Goal: Transaction & Acquisition: Purchase product/service

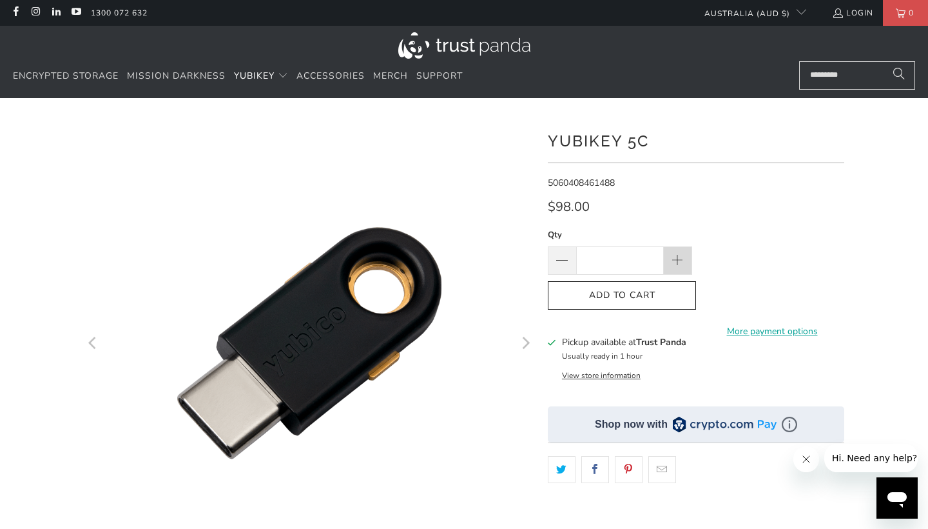
click at [681, 268] on span at bounding box center [678, 260] width 28 height 28
type input "*"
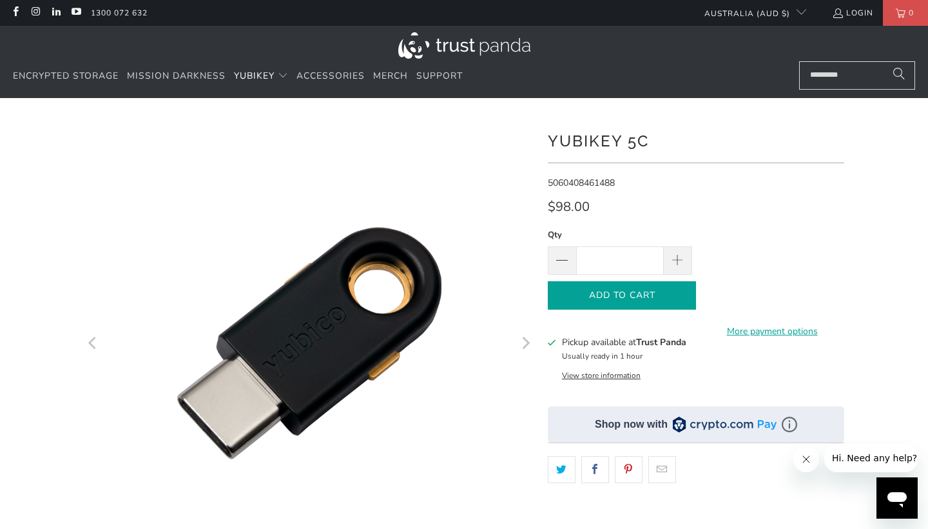
click at [618, 290] on icon "button" at bounding box center [622, 295] width 21 height 21
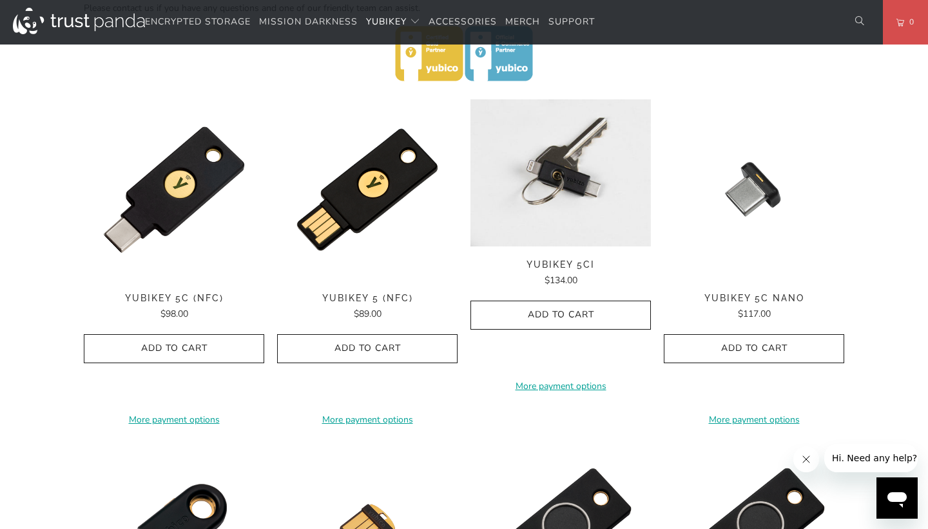
scroll to position [609, 0]
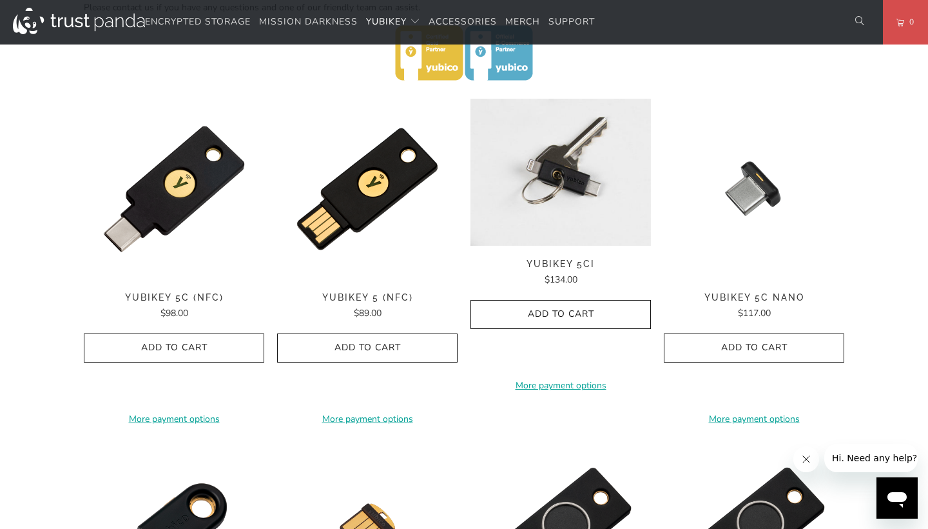
click at [564, 269] on div "**********" at bounding box center [561, 261] width 181 height 324
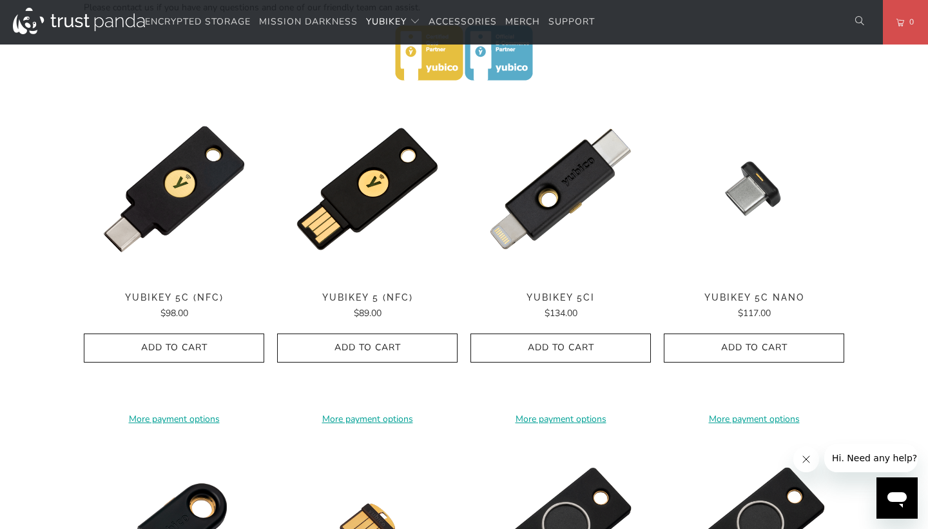
click at [569, 294] on span "YubiKey 5Ci" at bounding box center [561, 297] width 181 height 11
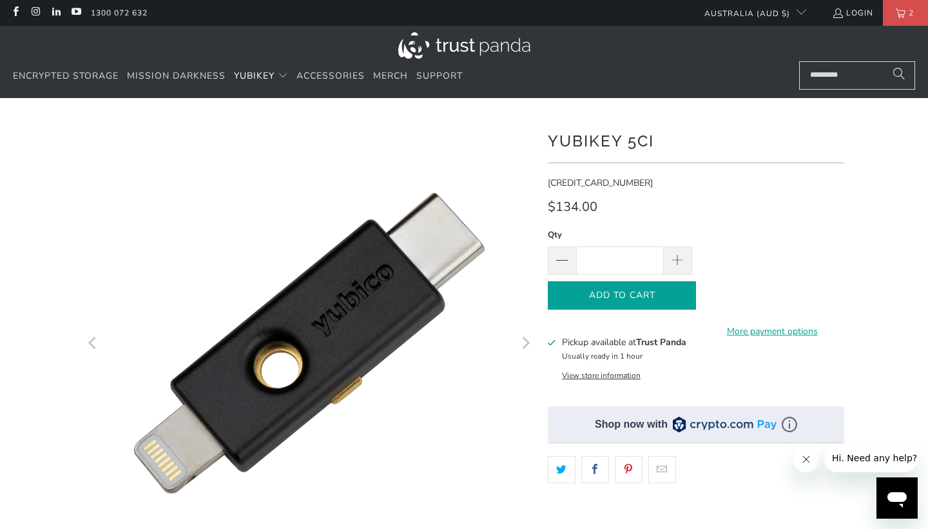
click at [639, 283] on button "Add to Cart" at bounding box center [622, 295] width 148 height 29
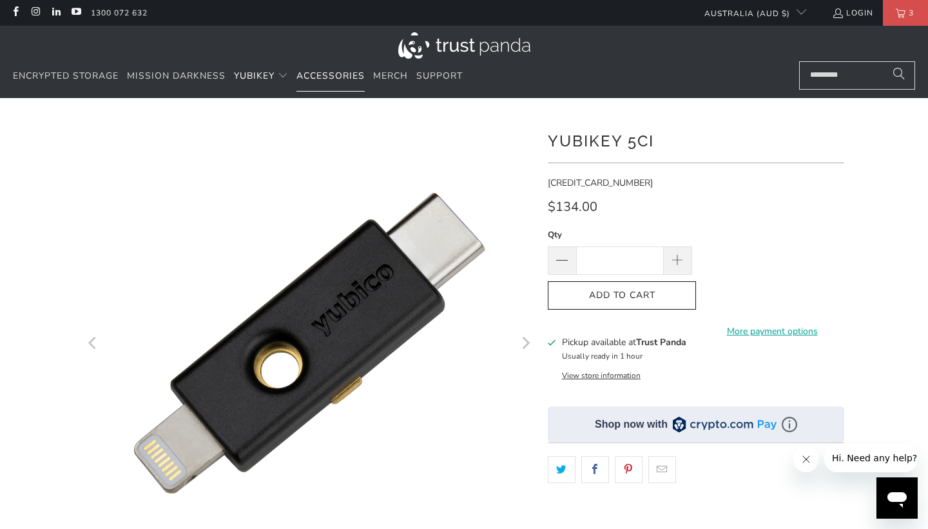
click at [345, 82] on link "Accessories" at bounding box center [331, 76] width 68 height 30
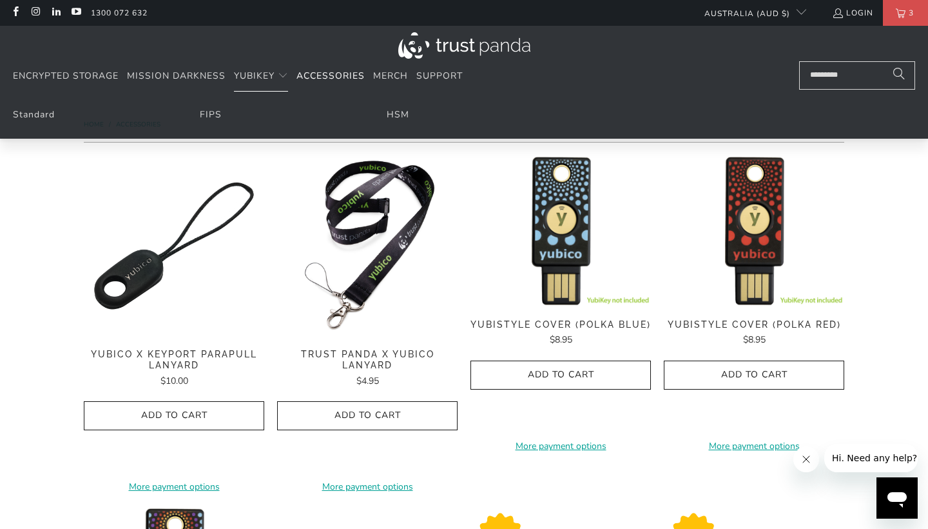
click at [53, 122] on ul "Standard FIPS HSM" at bounding box center [464, 118] width 928 height 41
click at [49, 119] on link "Standard" at bounding box center [34, 114] width 42 height 12
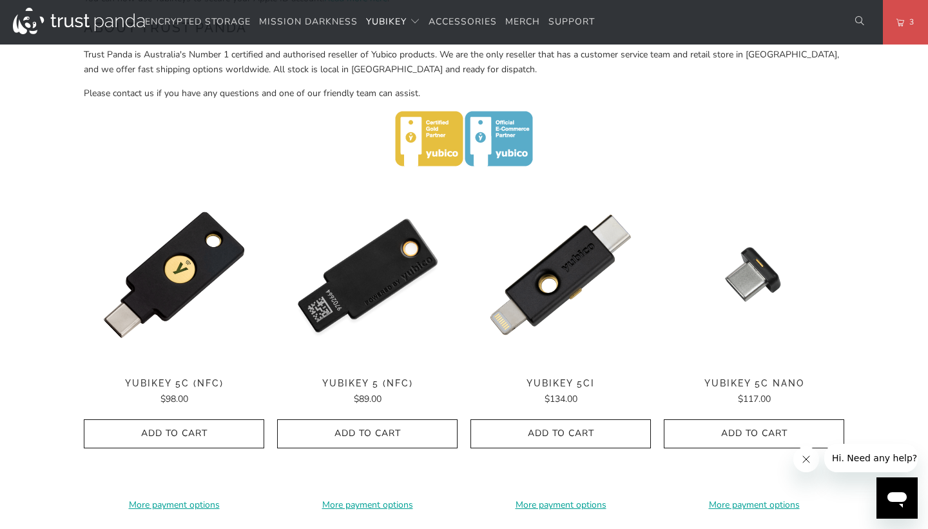
scroll to position [521, 0]
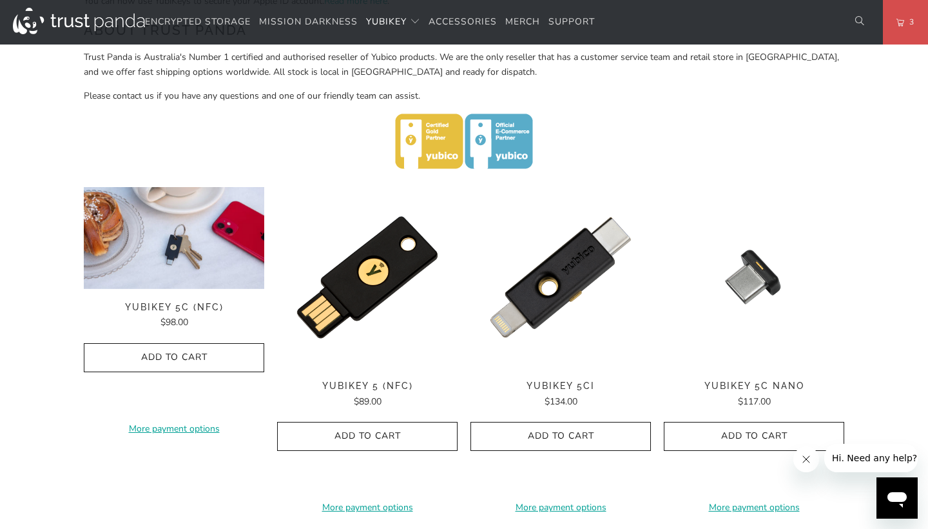
click at [217, 275] on img at bounding box center [174, 238] width 181 height 102
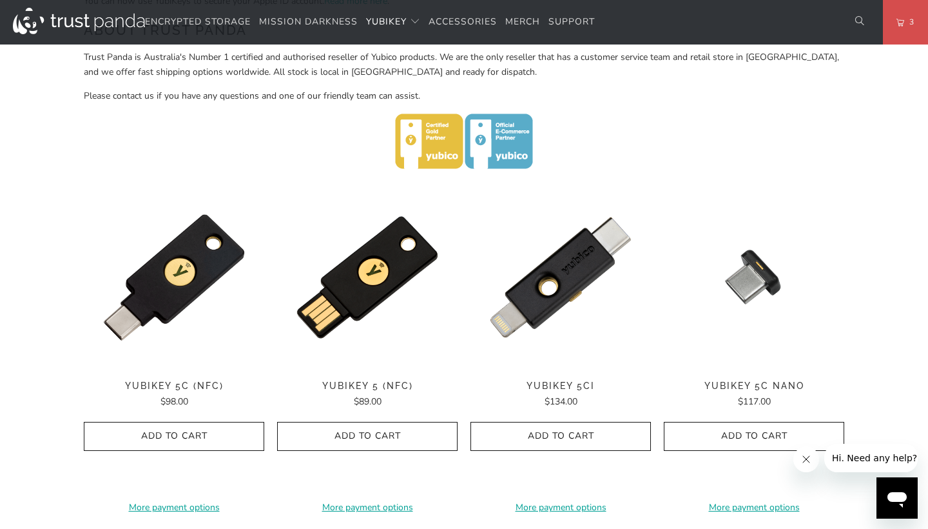
click at [167, 253] on img at bounding box center [174, 277] width 181 height 181
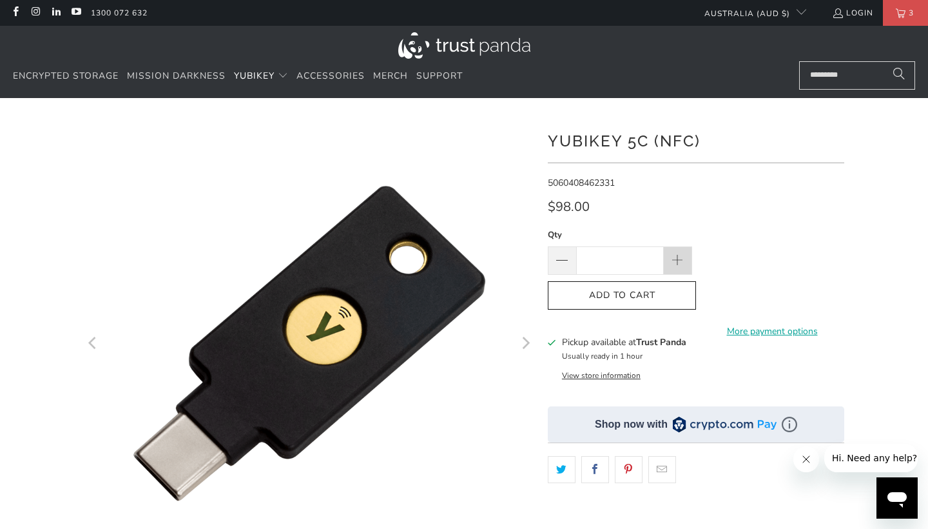
click at [672, 259] on span at bounding box center [678, 261] width 14 height 14
type input "*"
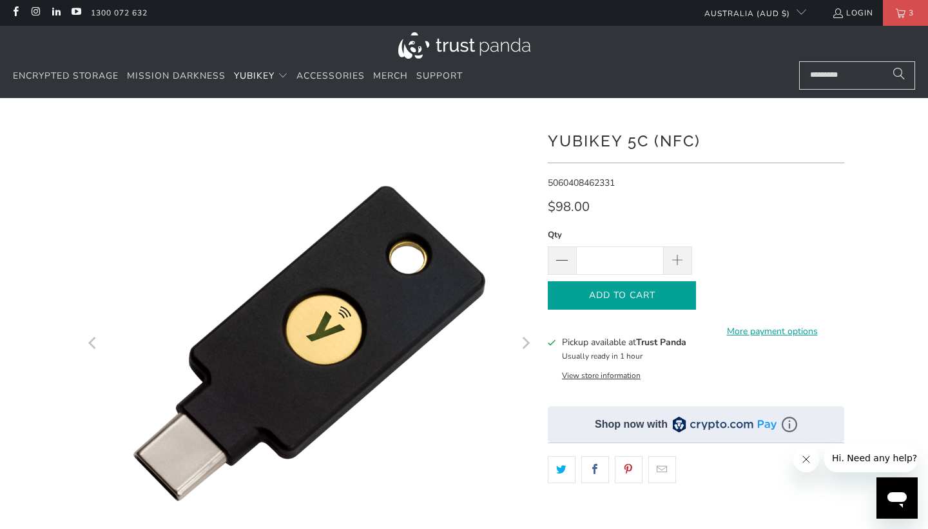
click at [632, 293] on span "Add to Cart" at bounding box center [622, 295] width 121 height 11
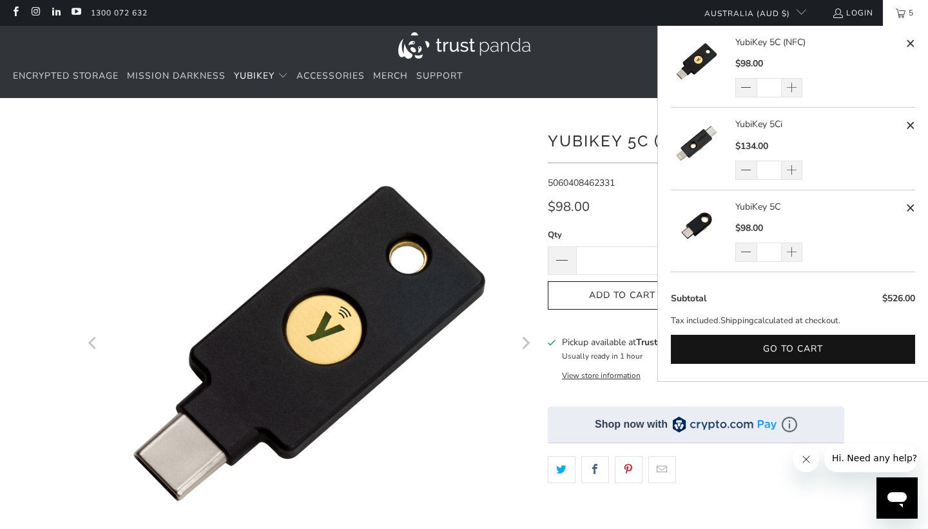
click at [912, 125] on span at bounding box center [911, 125] width 10 height 16
type input "*"
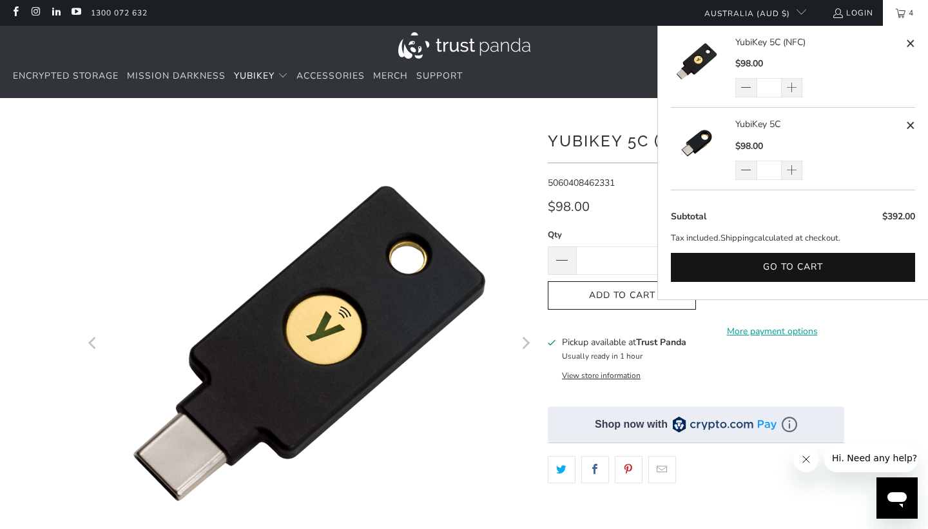
click at [906, 21] on span "4" at bounding box center [912, 13] width 12 height 26
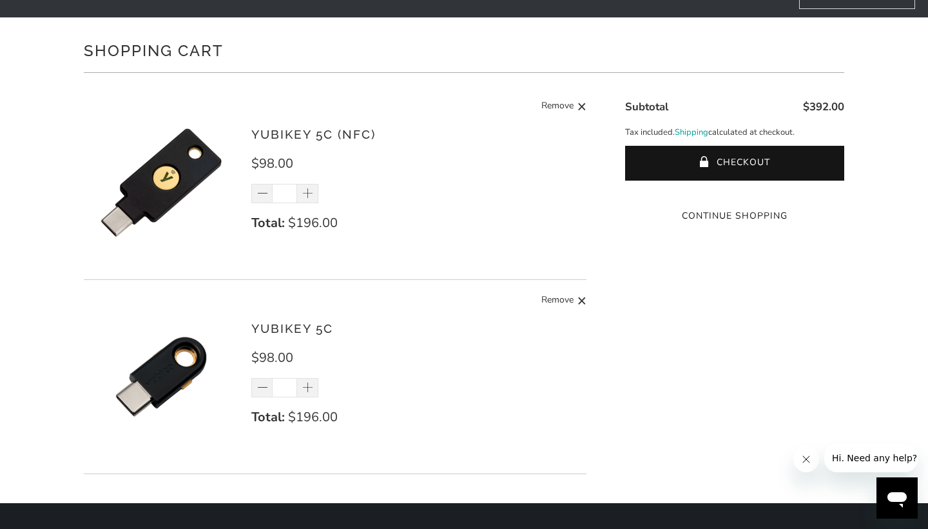
scroll to position [88, 0]
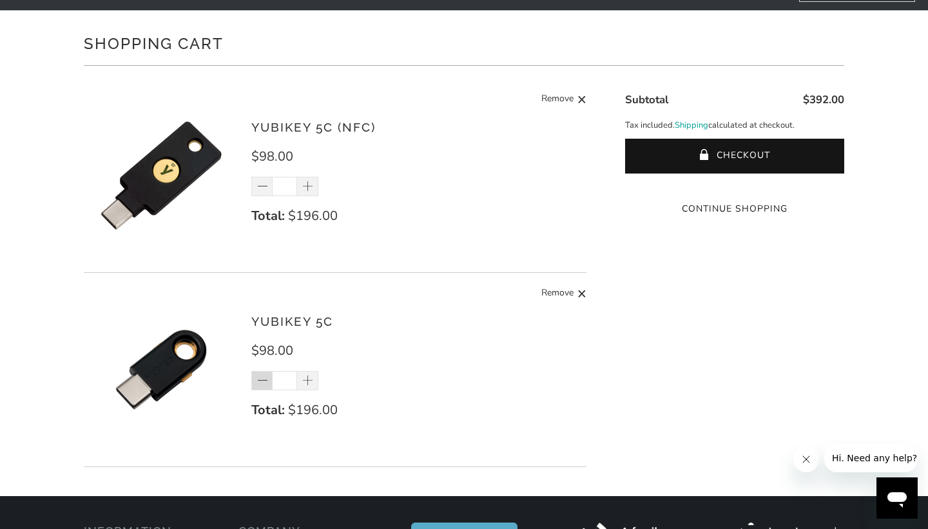
click at [262, 378] on span at bounding box center [263, 381] width 13 height 13
type input "*"
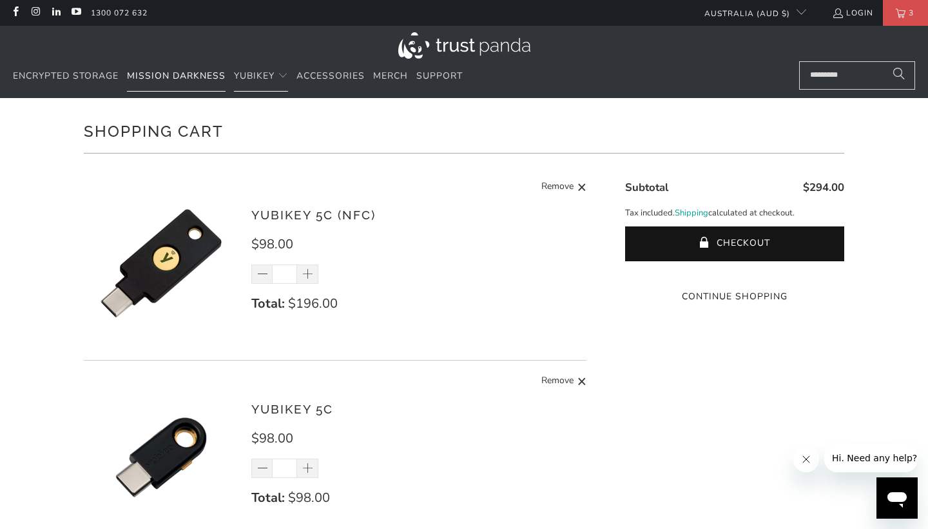
click at [199, 72] on span "Mission Darkness" at bounding box center [176, 76] width 99 height 12
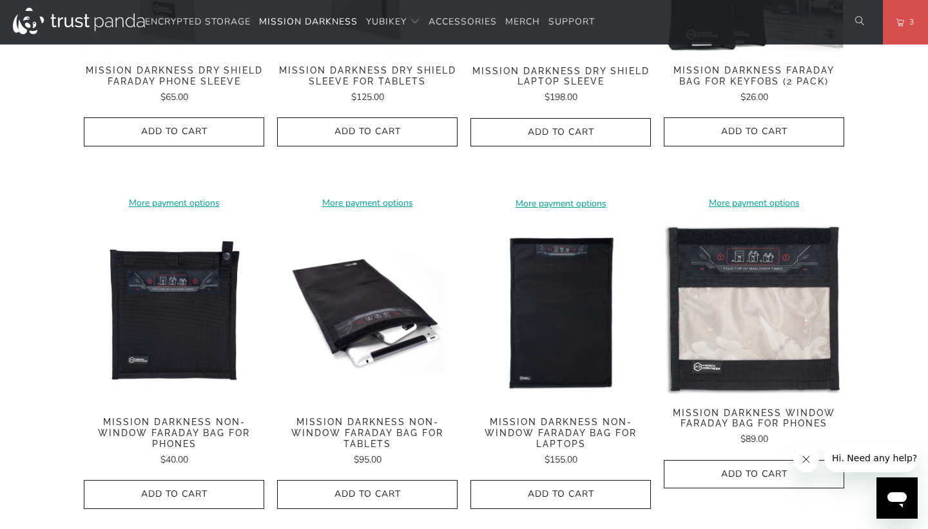
scroll to position [848, 0]
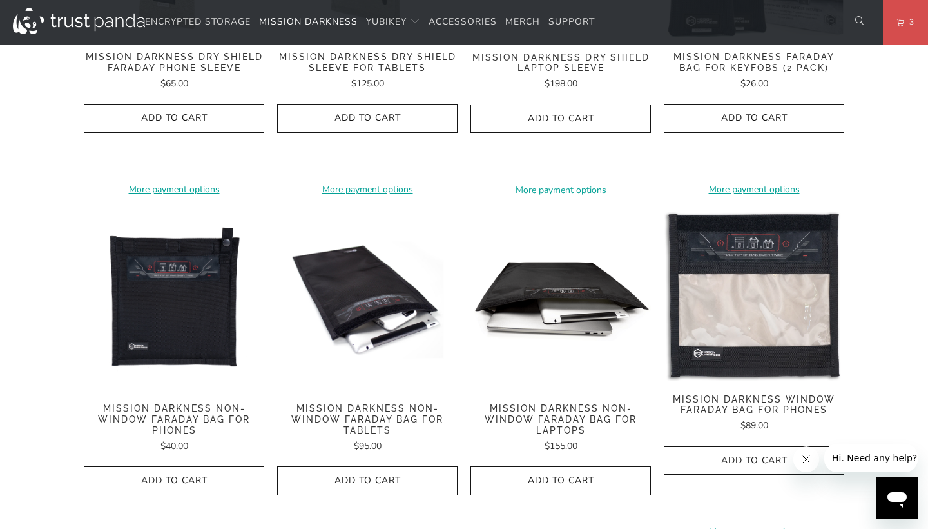
click at [562, 318] on img at bounding box center [561, 300] width 181 height 181
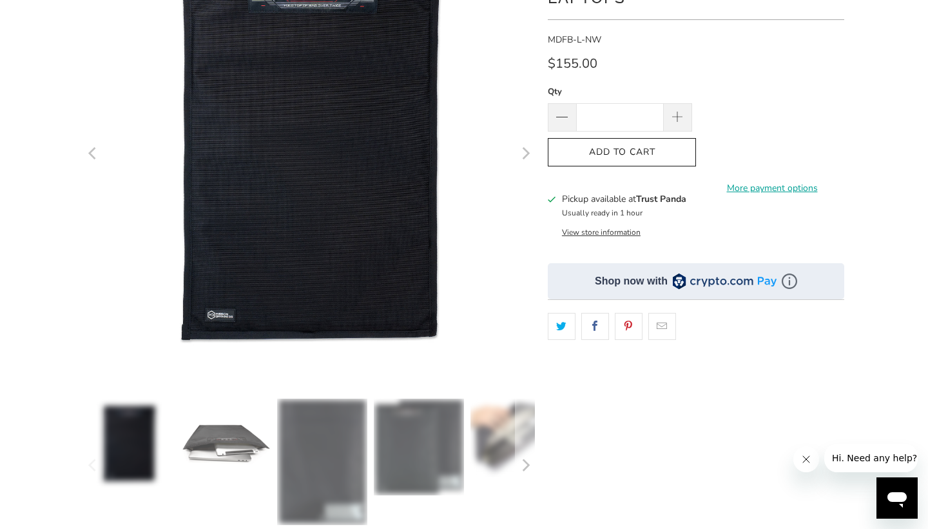
scroll to position [275, 0]
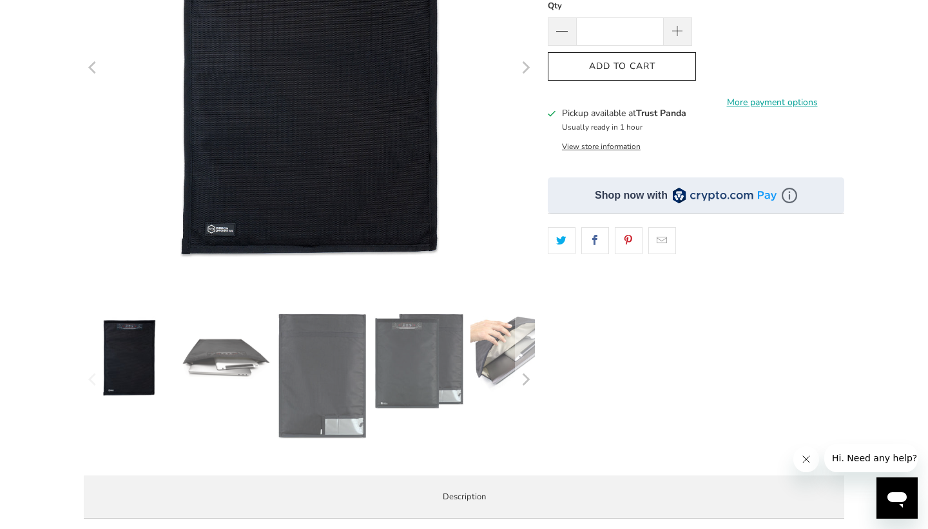
click at [493, 355] on img at bounding box center [516, 352] width 90 height 79
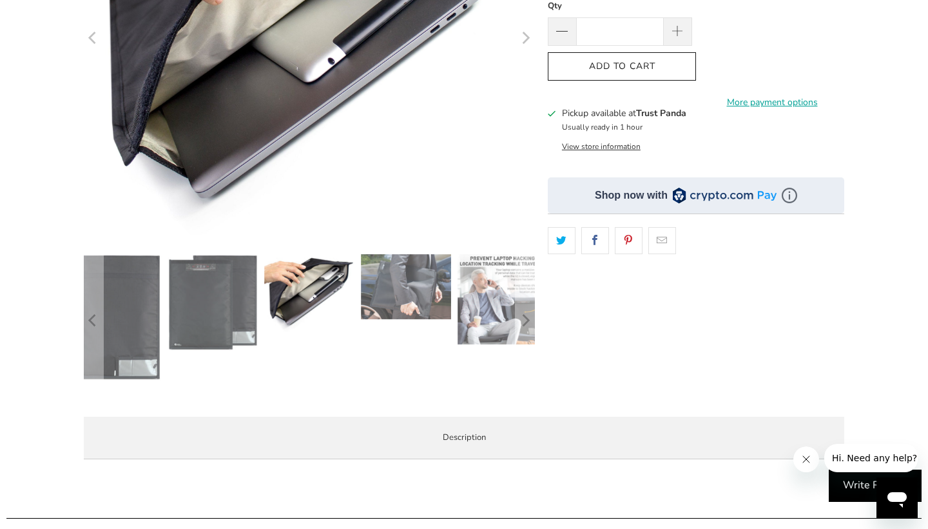
click at [422, 304] on img at bounding box center [406, 287] width 90 height 66
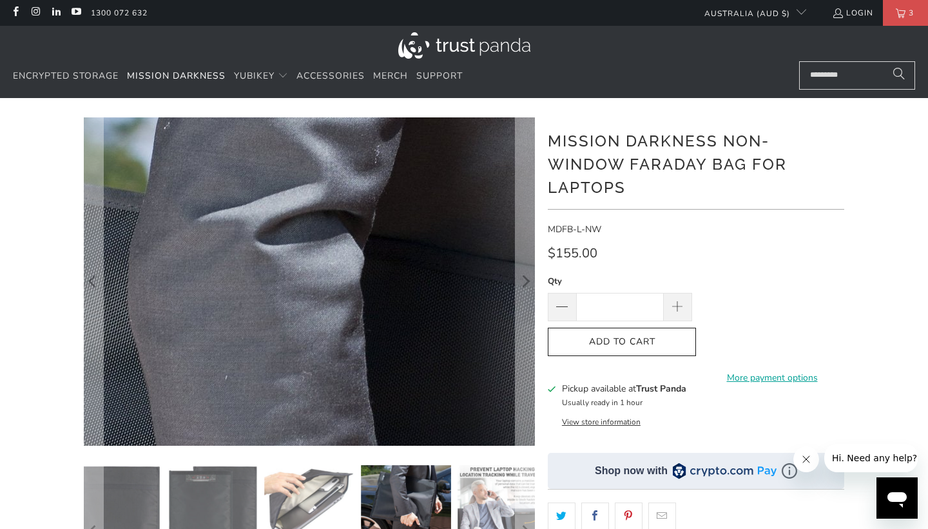
scroll to position [0, 0]
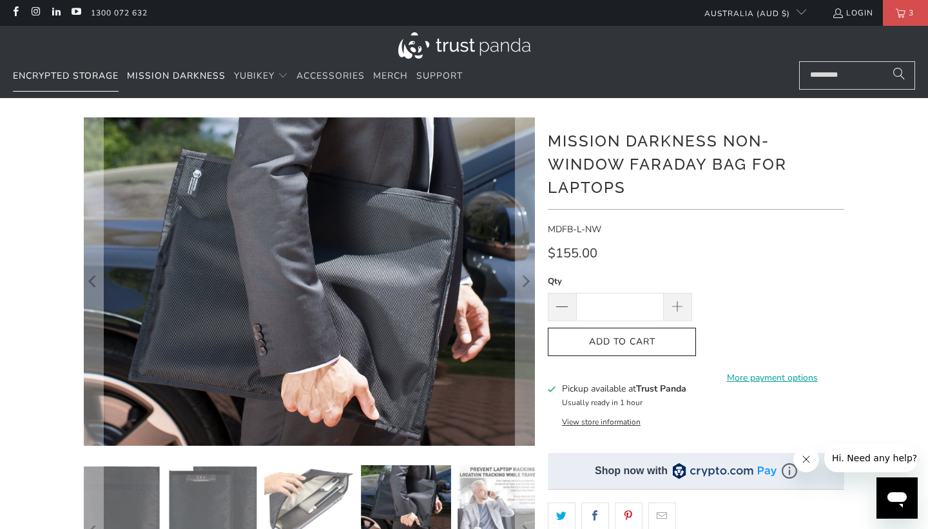
click at [61, 79] on span "Encrypted Storage" at bounding box center [66, 76] width 106 height 12
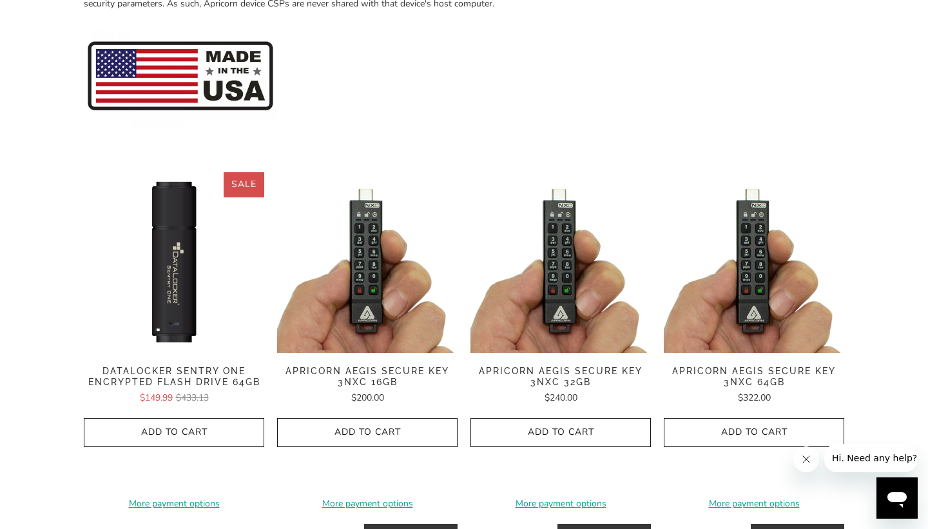
scroll to position [242, 0]
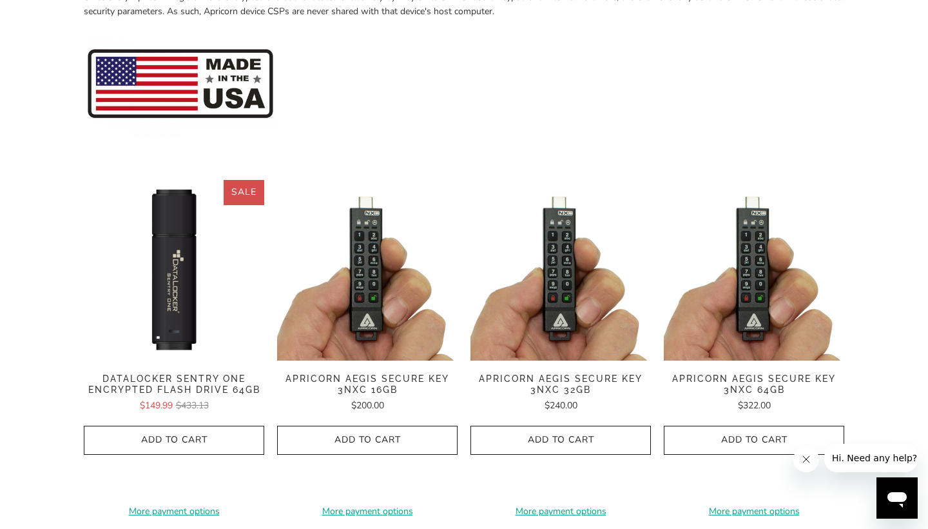
click at [168, 255] on img at bounding box center [174, 270] width 181 height 181
click at [567, 307] on img at bounding box center [561, 270] width 181 height 181
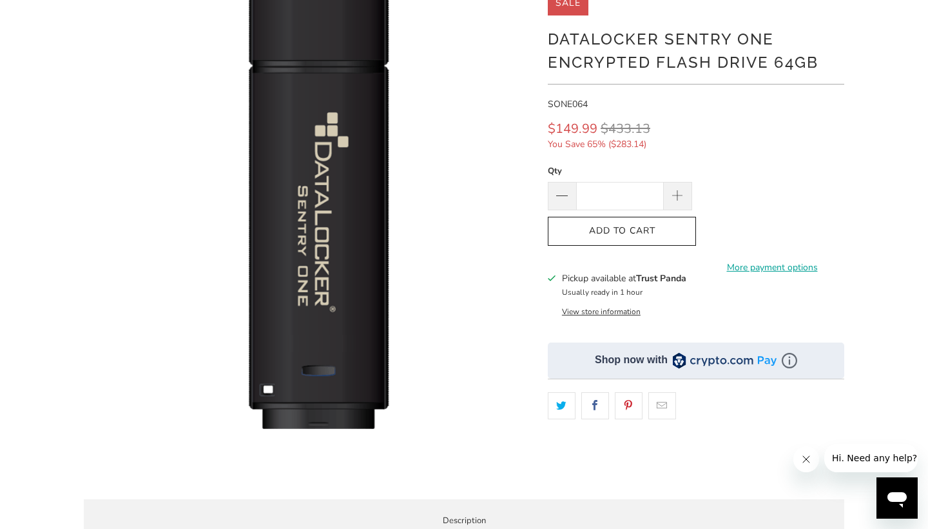
scroll to position [128, 0]
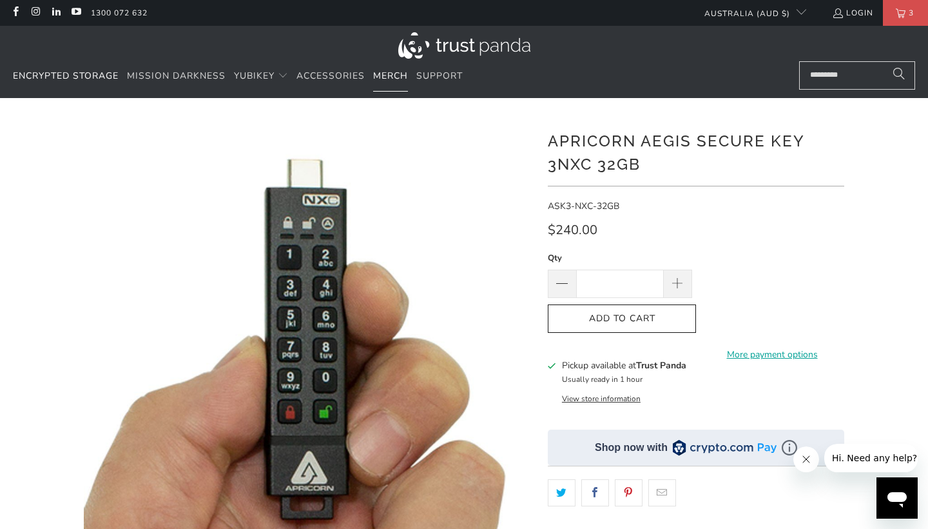
click at [384, 81] on span "Merch" at bounding box center [390, 76] width 35 height 12
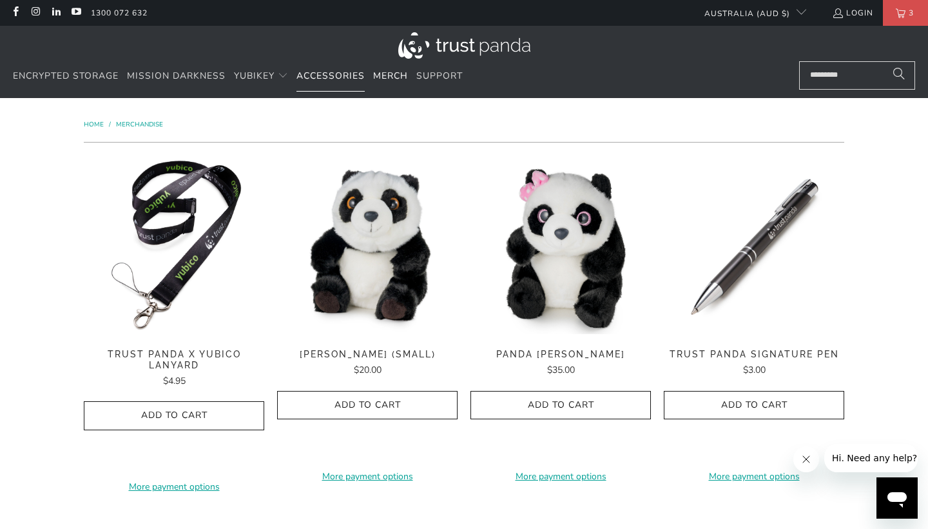
click at [341, 77] on span "Accessories" at bounding box center [331, 76] width 68 height 12
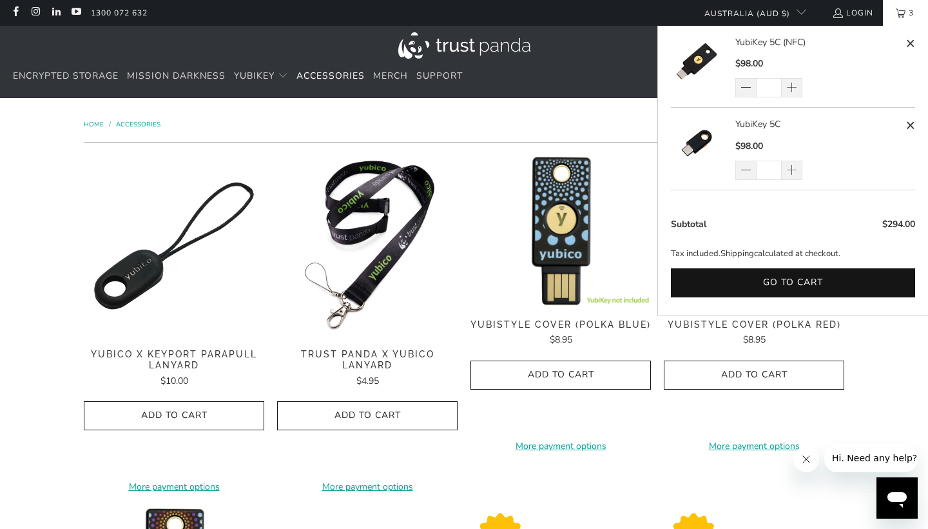
click at [906, 12] on span "3" at bounding box center [912, 13] width 12 height 26
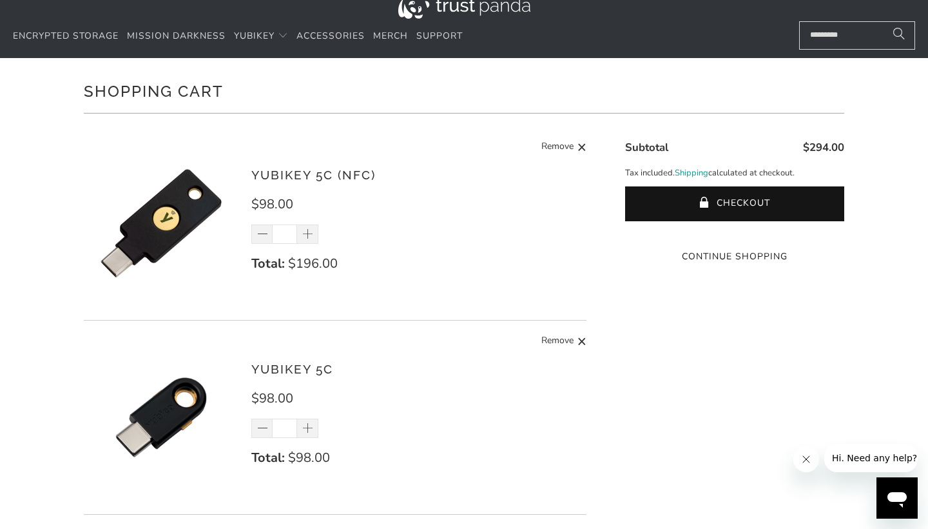
scroll to position [34, 0]
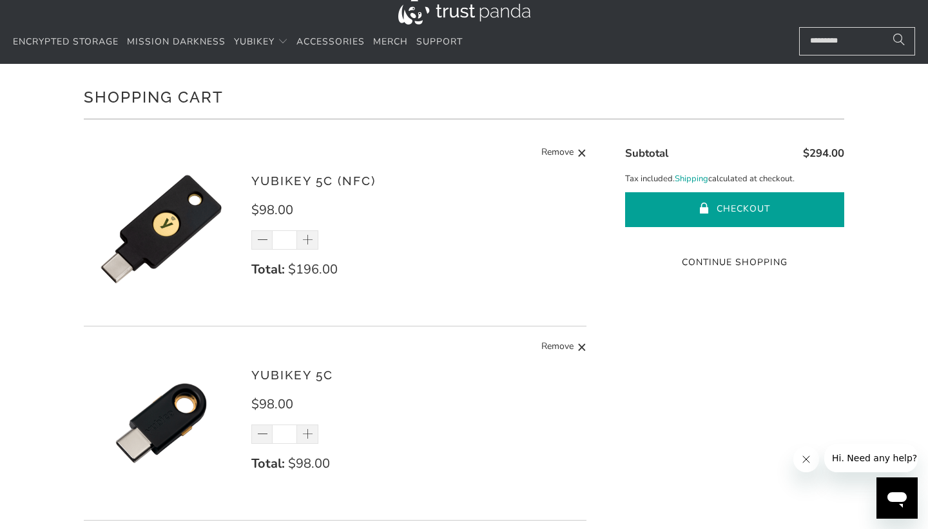
click at [652, 210] on button "Checkout" at bounding box center [734, 209] width 219 height 35
